Goal: Information Seeking & Learning: Check status

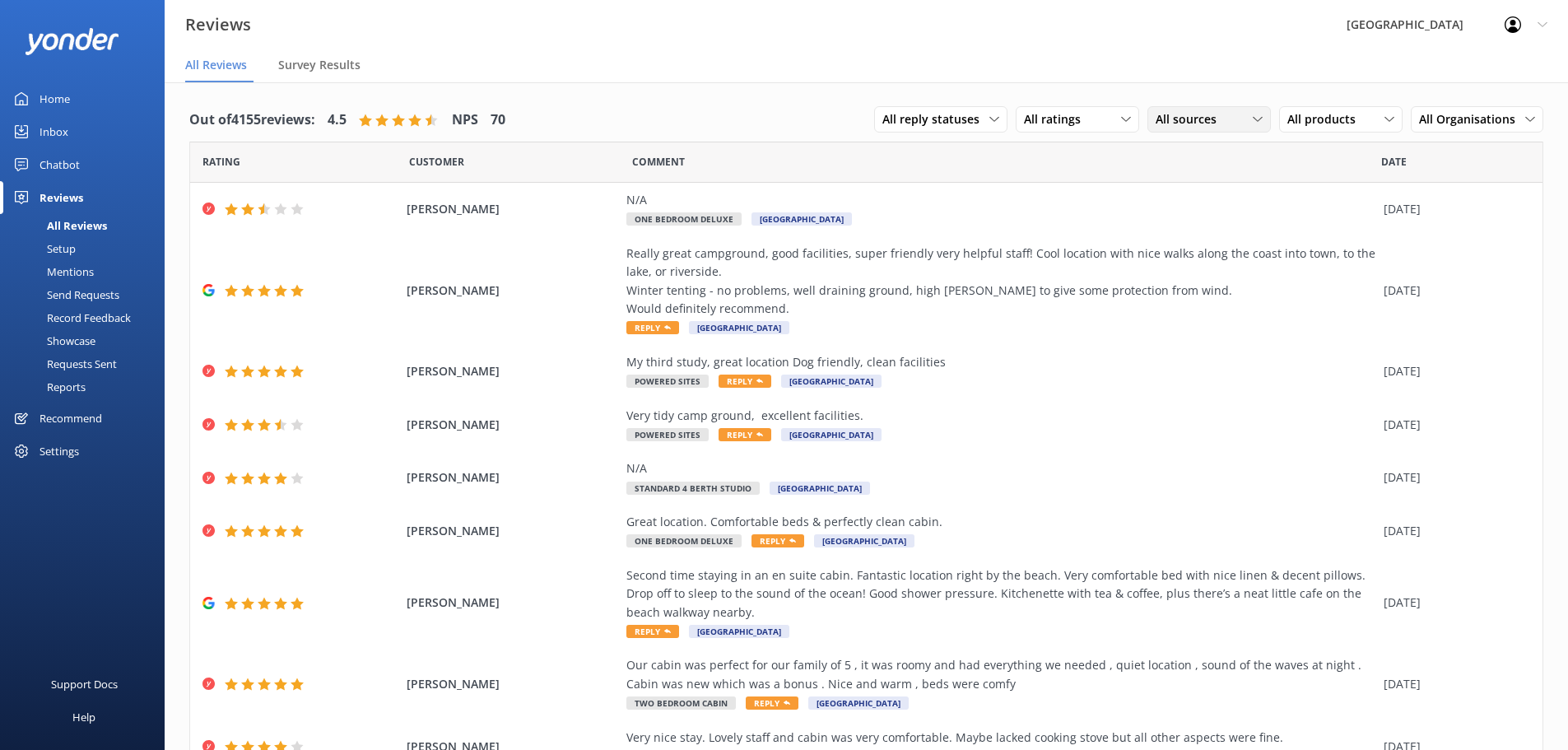
click at [1164, 121] on span "All sources" at bounding box center [1191, 120] width 71 height 18
click at [1213, 252] on div "Google reviews" at bounding box center [1220, 254] width 97 height 17
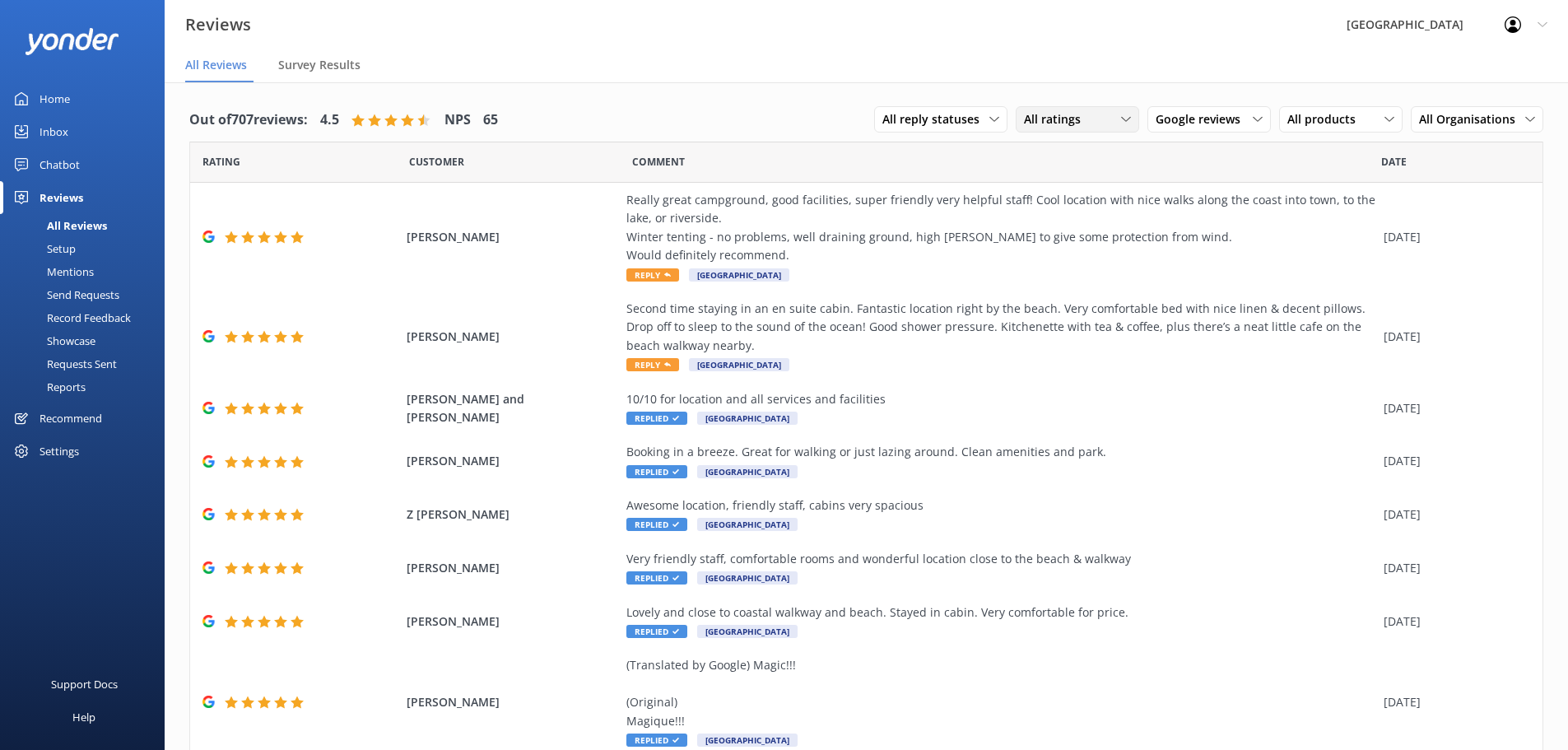
click at [1084, 110] on div "All ratings All ratings Promoters Passives Detractors" at bounding box center [1078, 120] width 123 height 27
click at [1100, 226] on link "Passives" at bounding box center [1090, 220] width 146 height 33
